Goal: Task Accomplishment & Management: Manage account settings

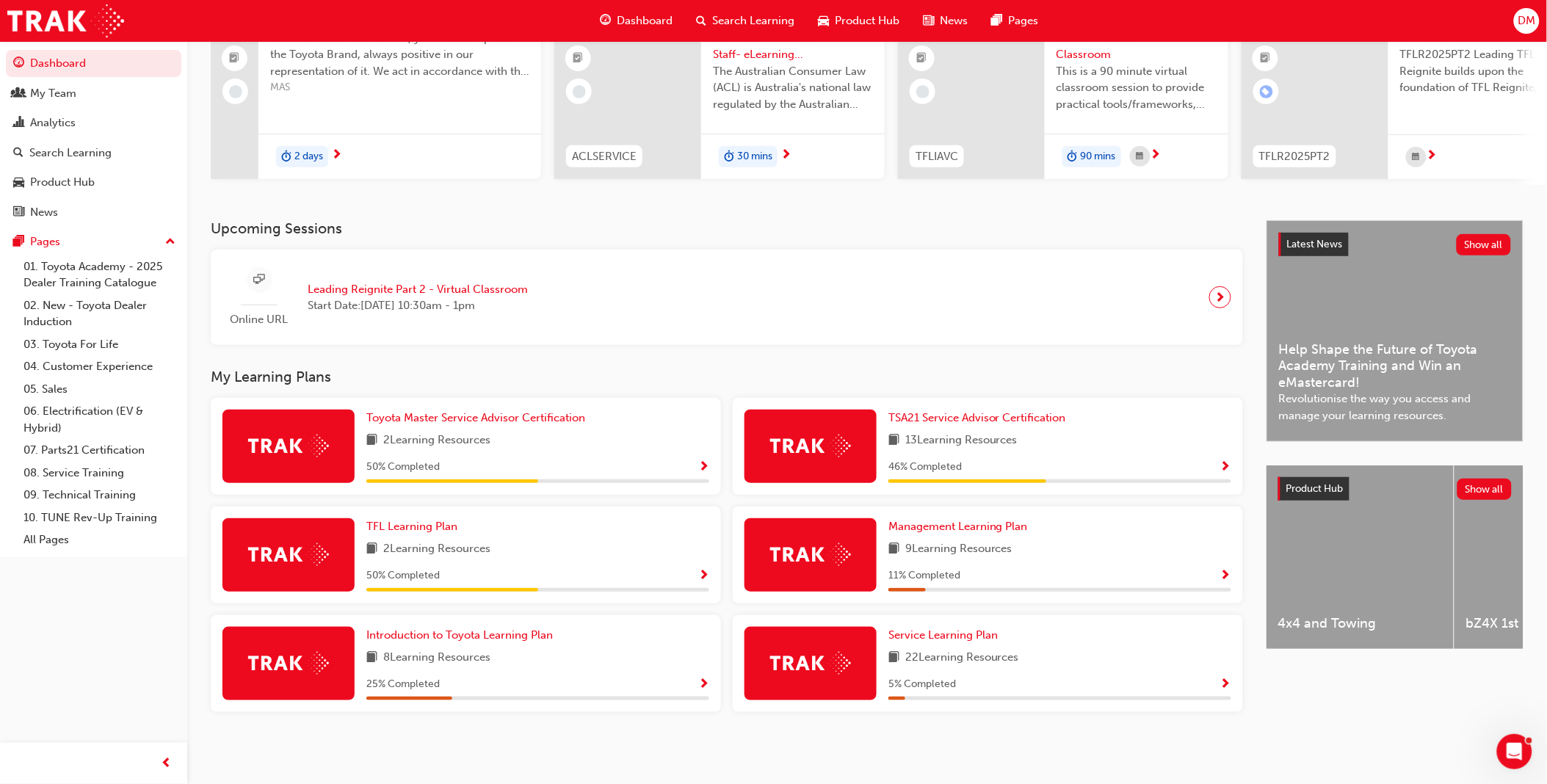
scroll to position [157, 0]
click at [1227, 299] on div at bounding box center [1220, 297] width 22 height 22
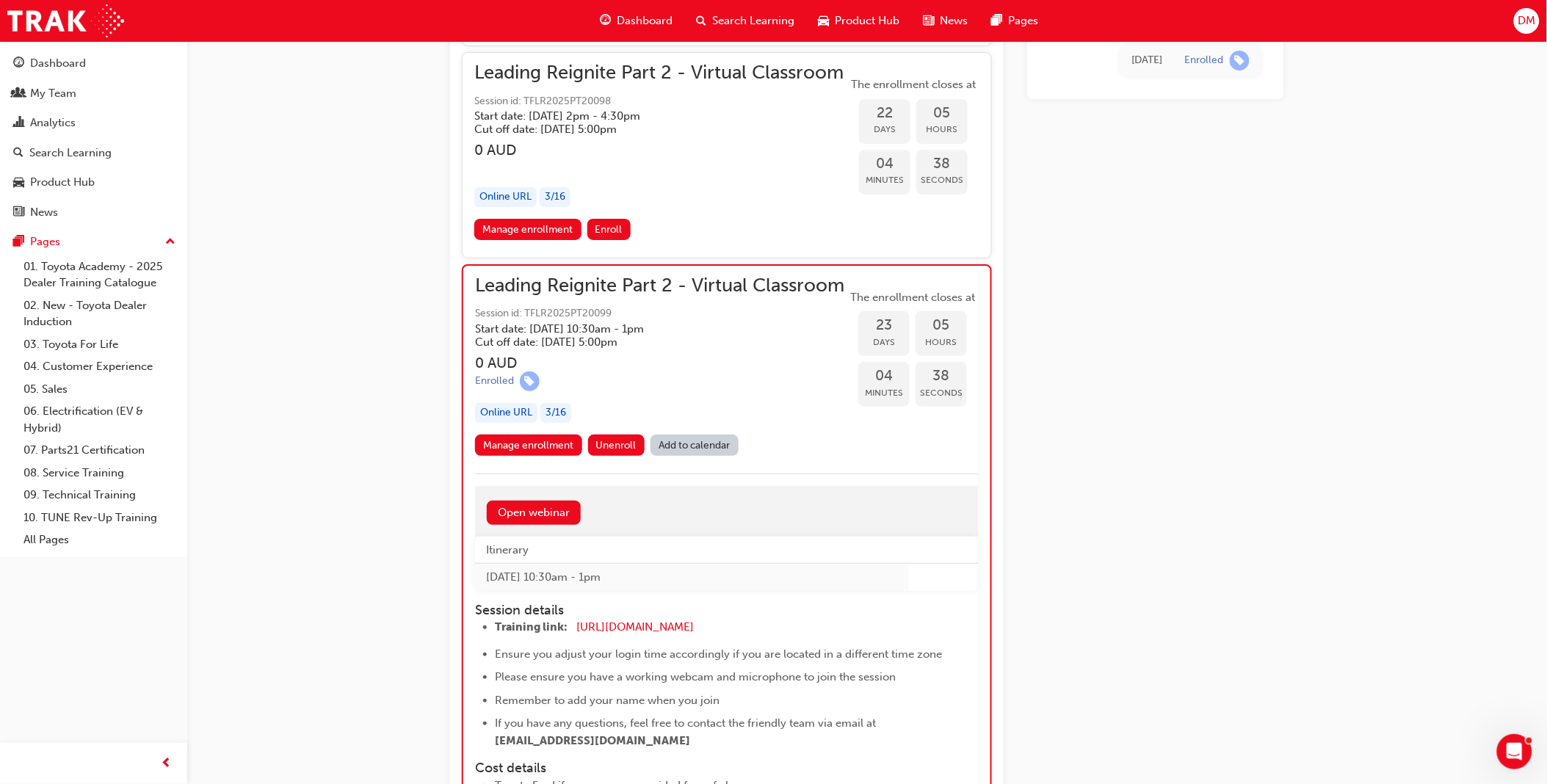
scroll to position [5900, 0]
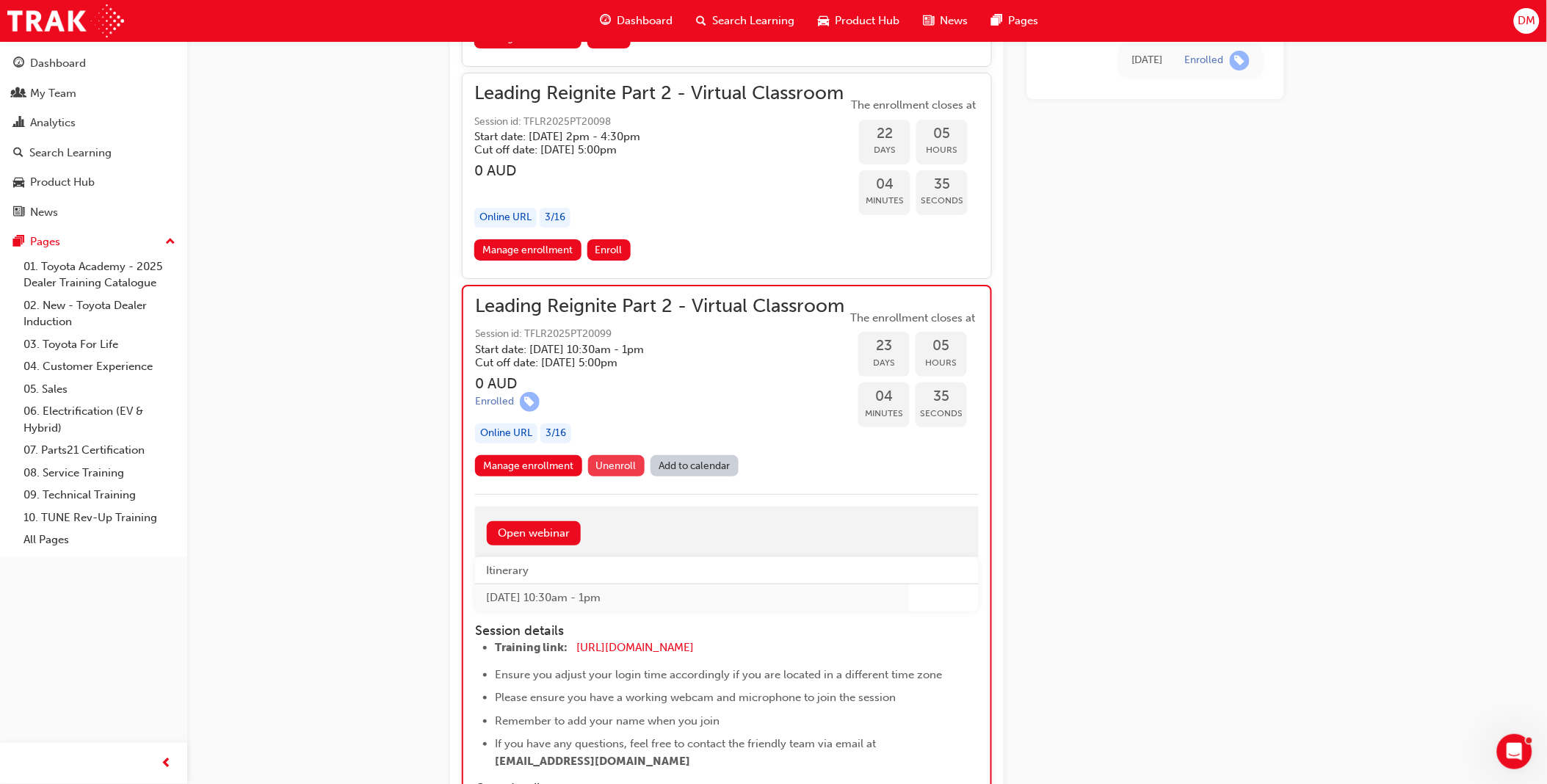
click at [612, 460] on span "Unenroll" at bounding box center [616, 466] width 40 height 12
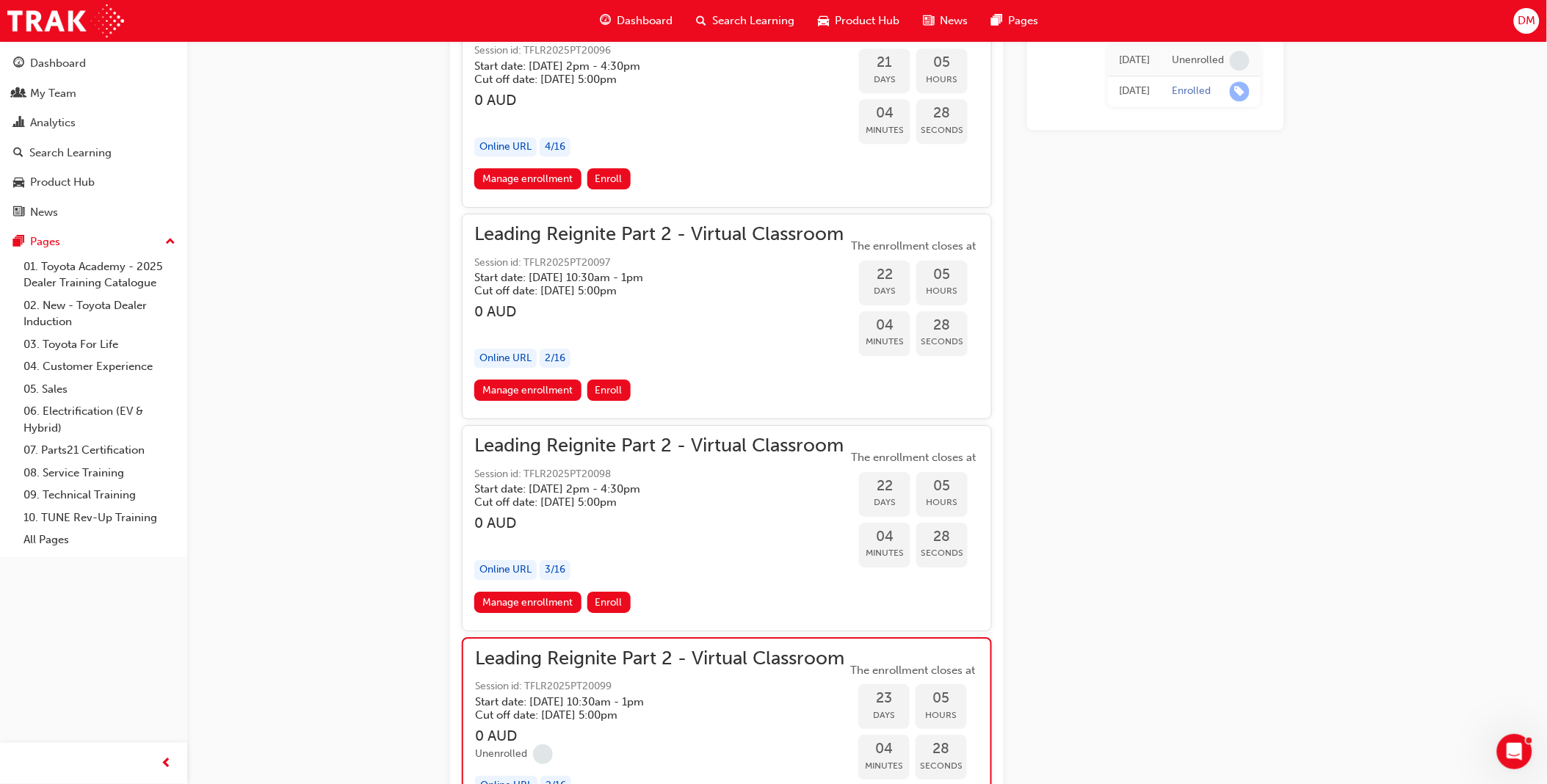
scroll to position [5514, 0]
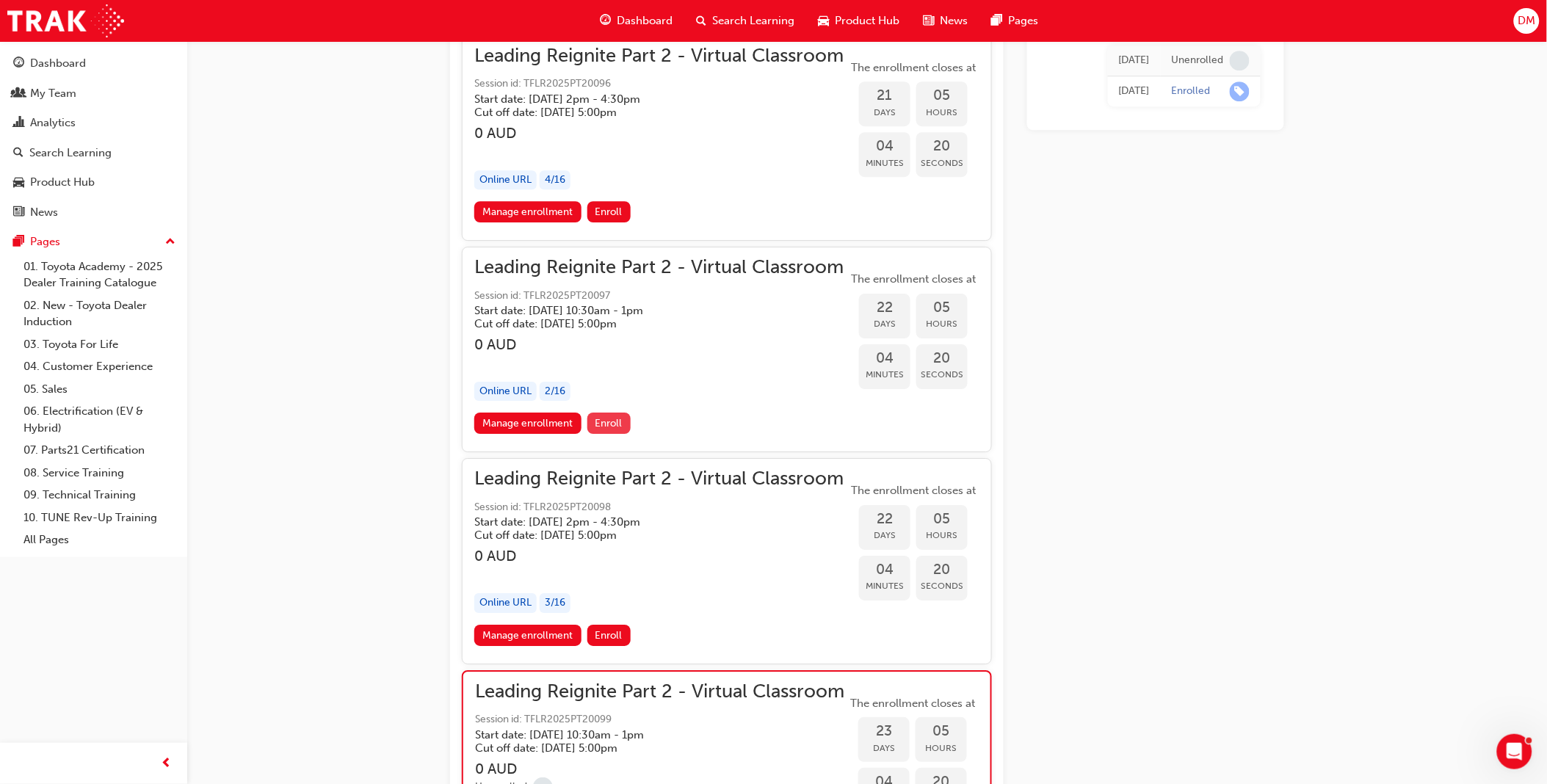
click at [604, 417] on span "Enroll" at bounding box center [609, 423] width 27 height 12
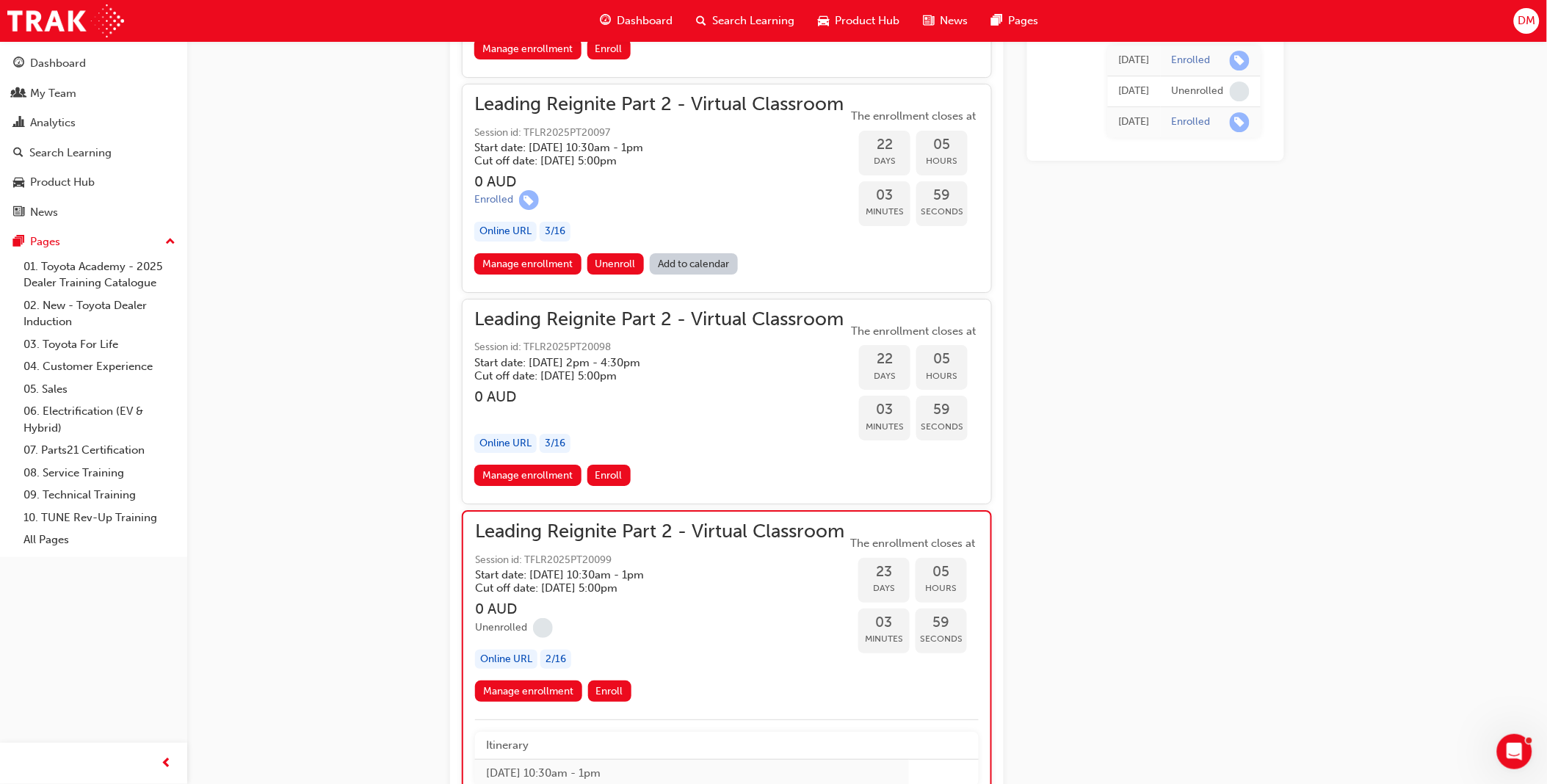
scroll to position [5596, 0]
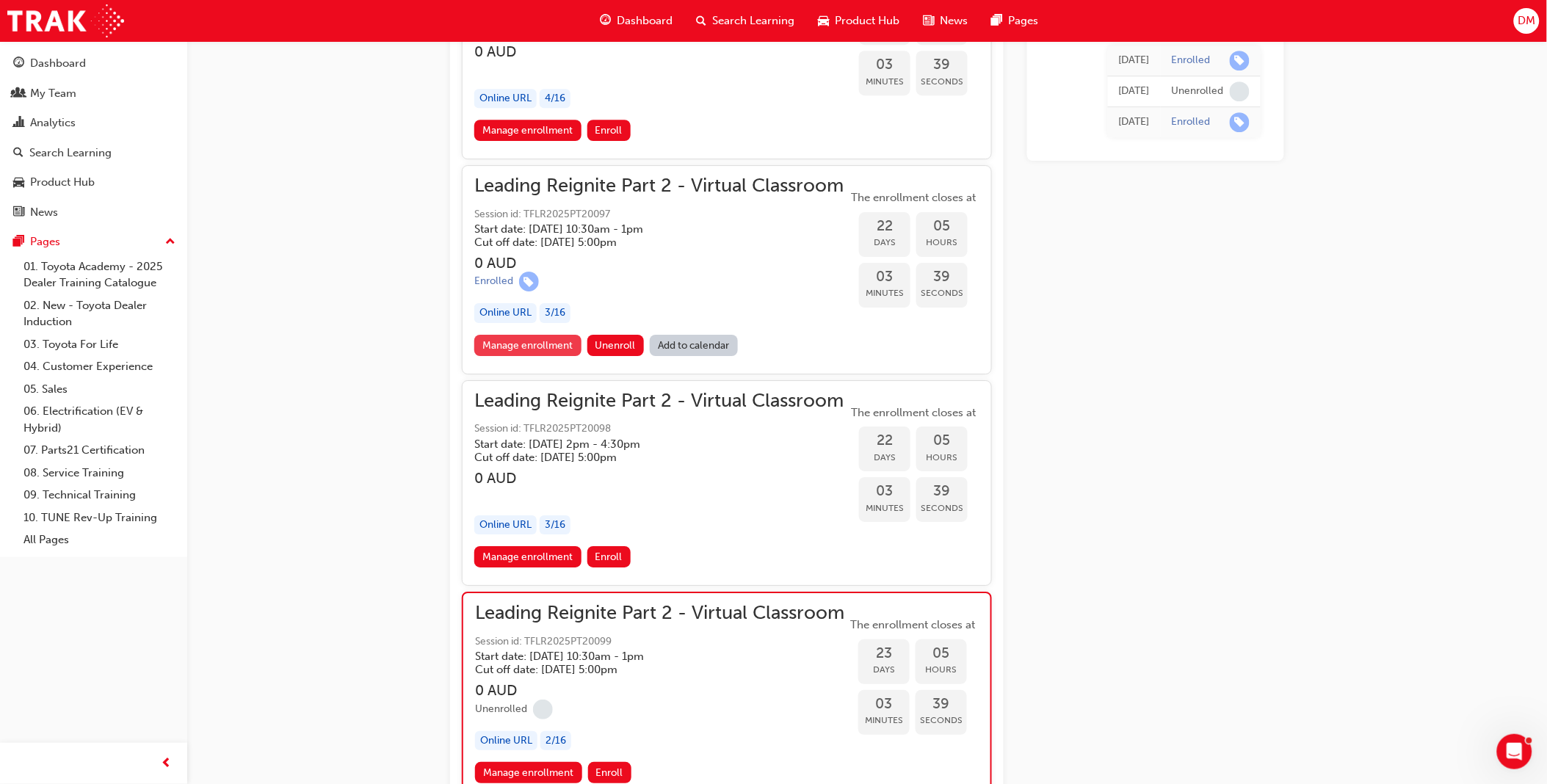
click at [549, 335] on link "Manage enrollment" at bounding box center [527, 346] width 107 height 21
